Goal: Task Accomplishment & Management: Manage account settings

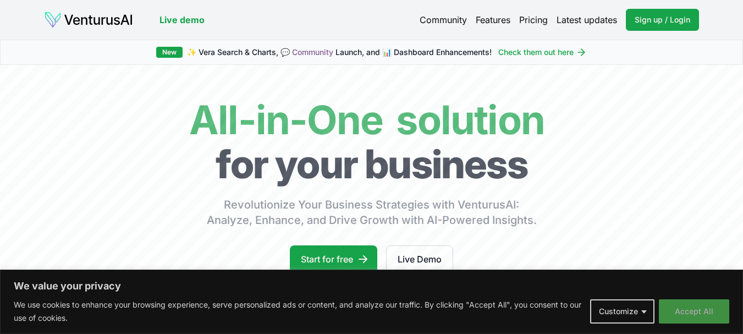
click at [676, 308] on button "Accept All" at bounding box center [694, 311] width 70 height 24
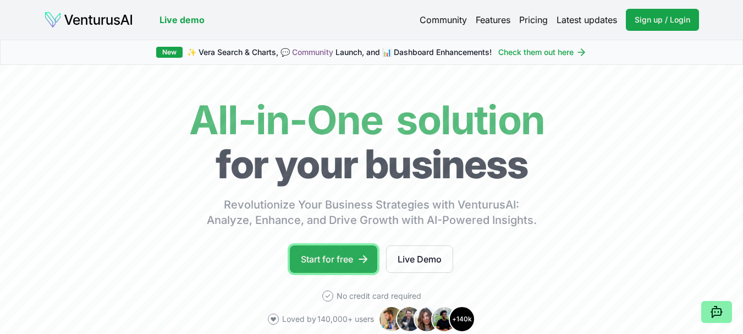
click at [321, 262] on link "Start for free" at bounding box center [333, 258] width 87 height 27
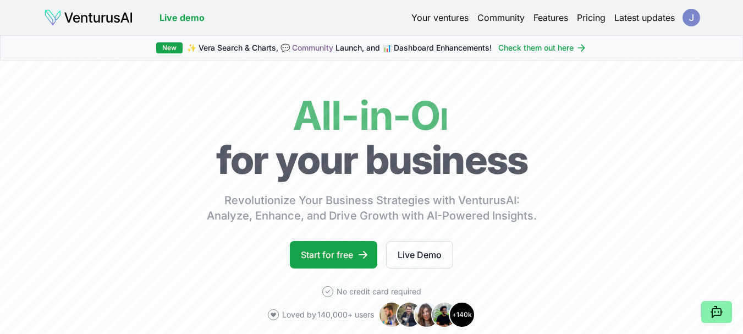
click at [688, 15] on html "We value your privacy We use cookies to enhance your browsing experience, serve…" at bounding box center [371, 167] width 743 height 334
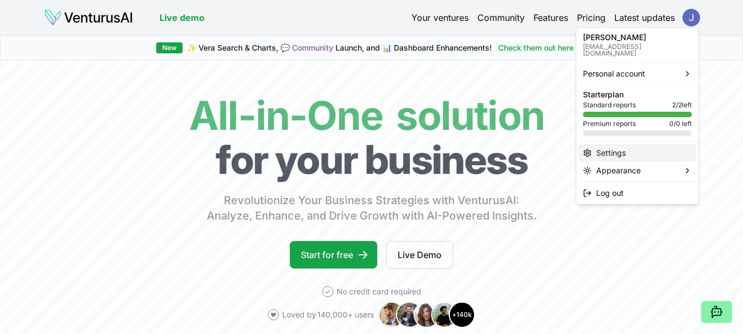
click at [620, 144] on div "Settings" at bounding box center [638, 153] width 118 height 18
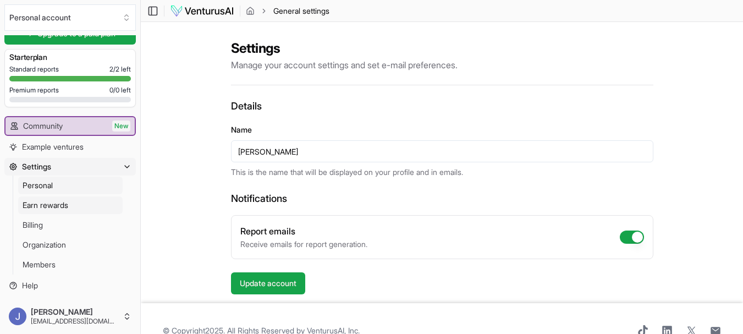
scroll to position [24, 0]
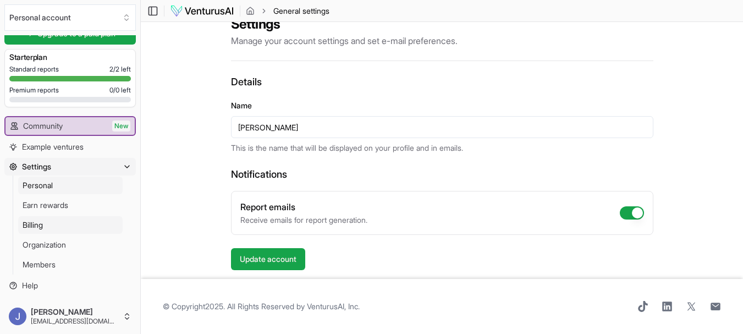
click at [54, 229] on link "Billing" at bounding box center [70, 225] width 104 height 18
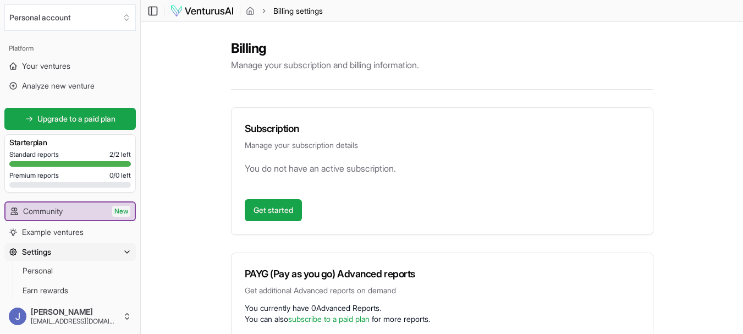
scroll to position [85, 0]
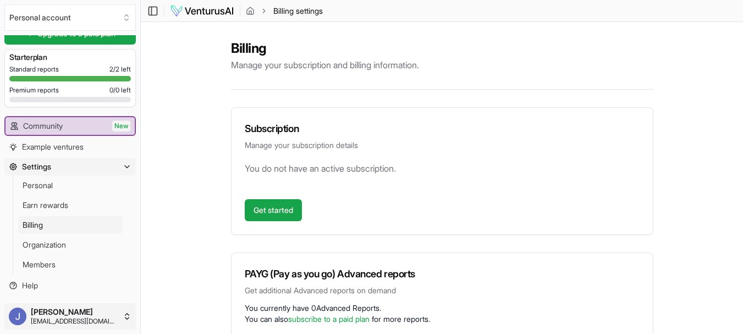
click at [107, 322] on html "We value your privacy We use cookies to enhance your browsing experience, serve…" at bounding box center [371, 167] width 743 height 334
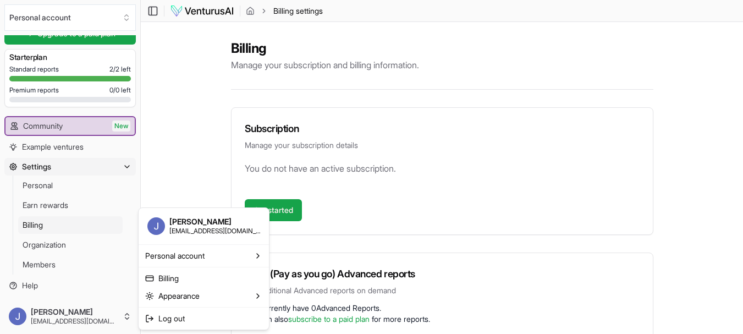
click at [164, 36] on html "We value your privacy We use cookies to enhance your browsing experience, serve…" at bounding box center [371, 167] width 743 height 334
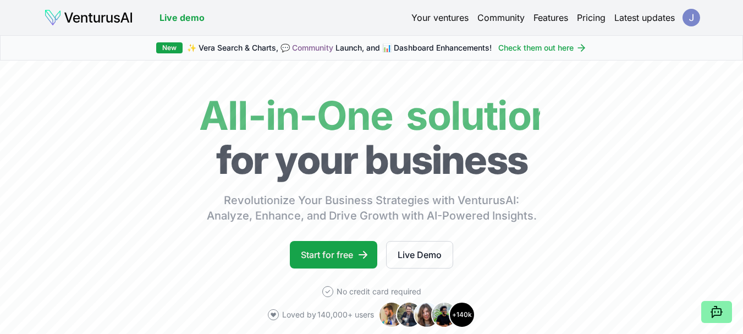
click at [691, 16] on html "We value your privacy We use cookies to enhance your browsing experience, serve…" at bounding box center [371, 167] width 743 height 334
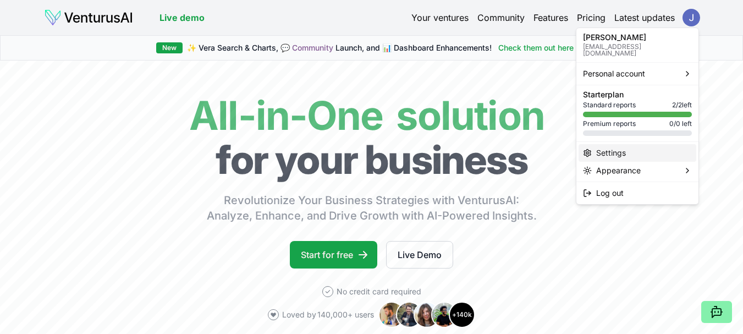
click at [619, 148] on div "Settings" at bounding box center [638, 153] width 118 height 18
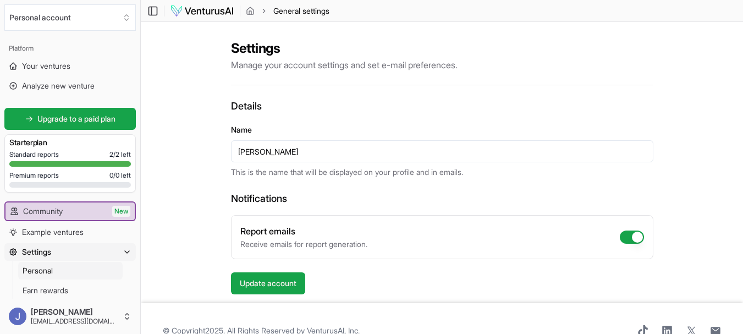
scroll to position [55, 0]
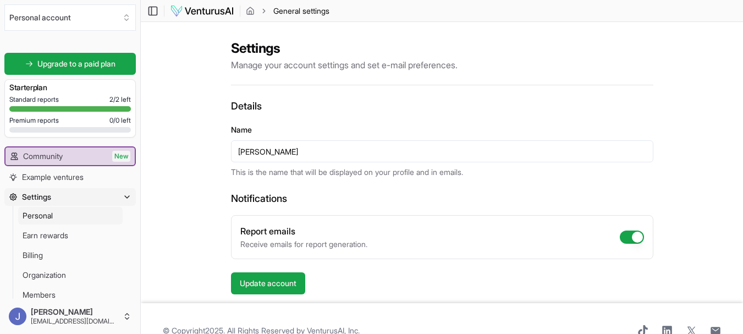
click at [104, 196] on button "Settings" at bounding box center [69, 197] width 131 height 18
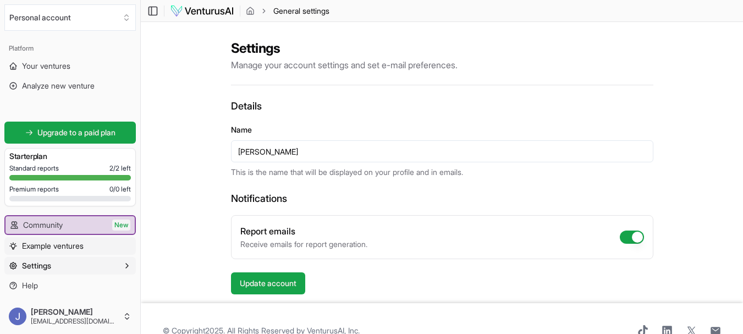
scroll to position [24, 0]
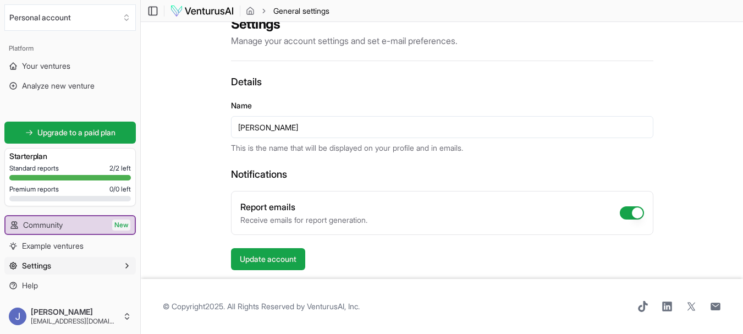
click at [119, 261] on button "Settings" at bounding box center [69, 266] width 131 height 18
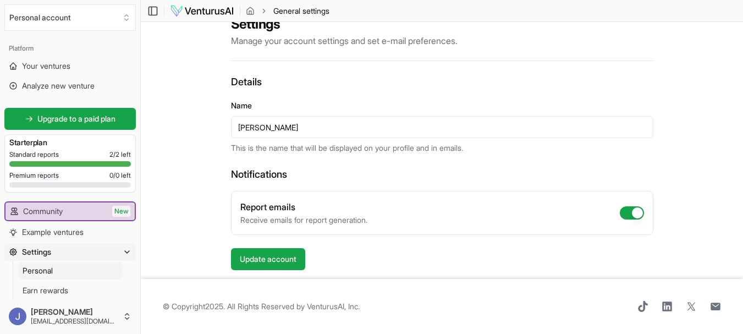
scroll to position [85, 0]
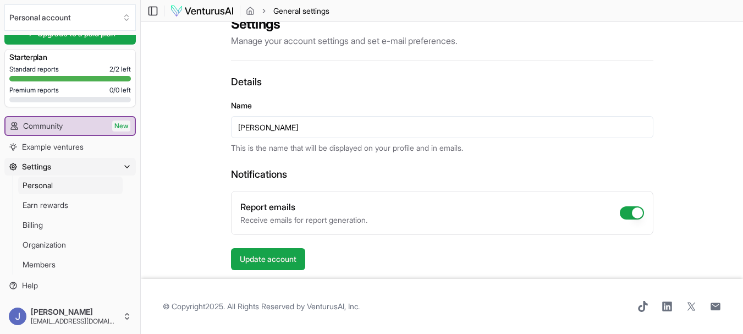
click at [59, 181] on link "Personal" at bounding box center [70, 186] width 104 height 18
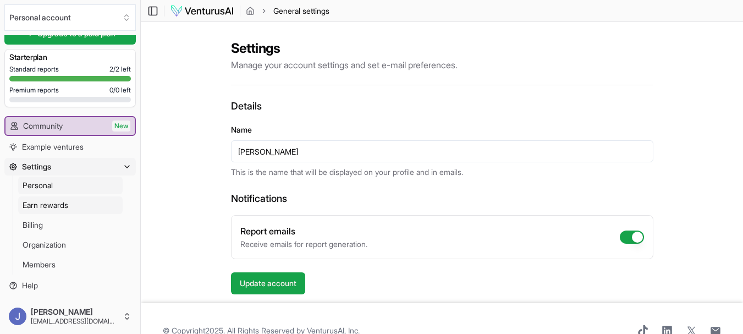
click at [55, 199] on link "Earn rewards" at bounding box center [70, 205] width 104 height 18
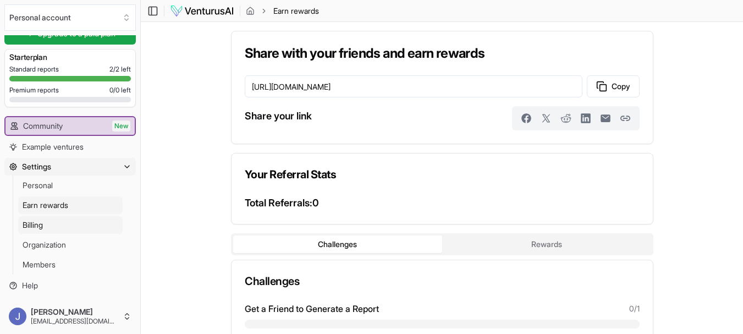
click at [42, 224] on span "Billing" at bounding box center [33, 224] width 20 height 11
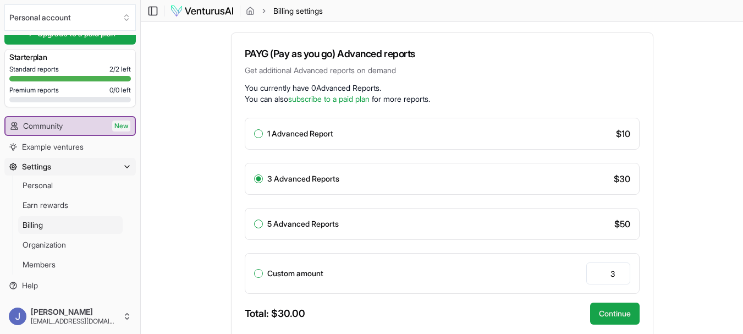
scroll to position [465, 0]
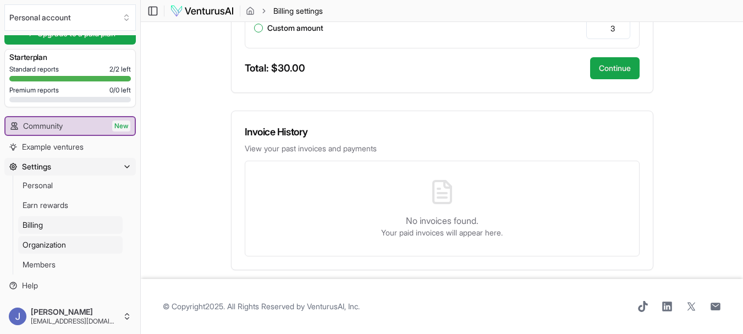
click at [73, 246] on link "Organization" at bounding box center [70, 245] width 104 height 18
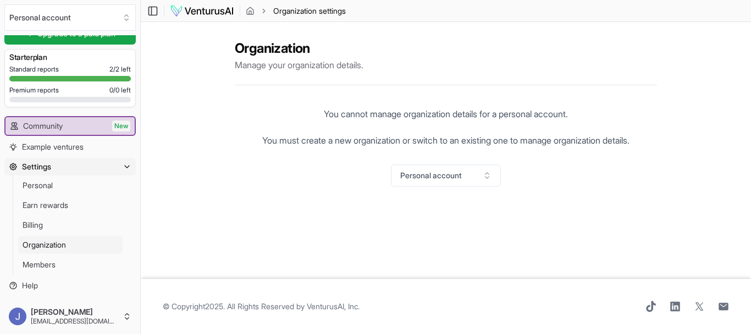
click at [470, 174] on button "Personal account" at bounding box center [446, 175] width 110 height 22
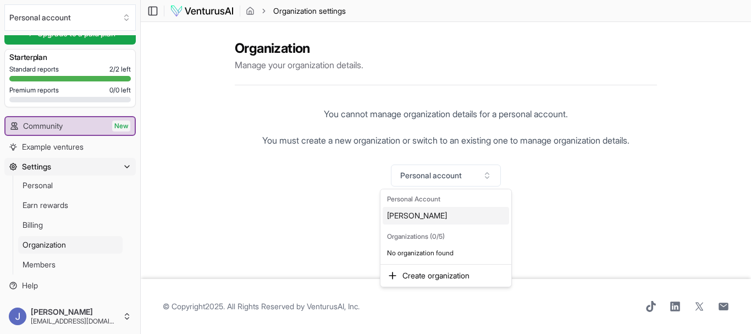
click at [301, 171] on html "We value your privacy We use cookies to enhance your browsing experience, serve…" at bounding box center [375, 167] width 751 height 334
